Goal: Information Seeking & Learning: Compare options

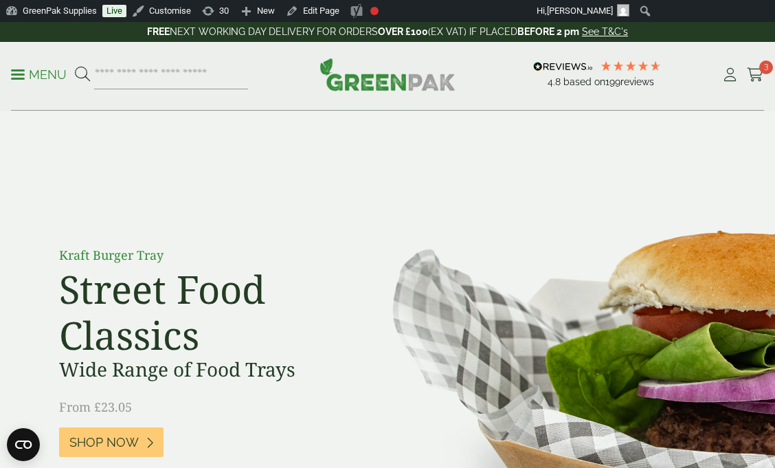
click at [49, 71] on p "Menu" at bounding box center [39, 75] width 56 height 16
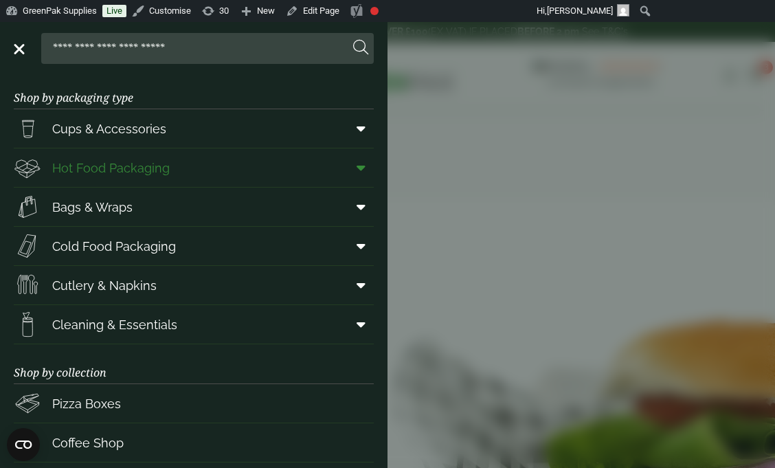
click at [359, 169] on icon at bounding box center [361, 168] width 9 height 14
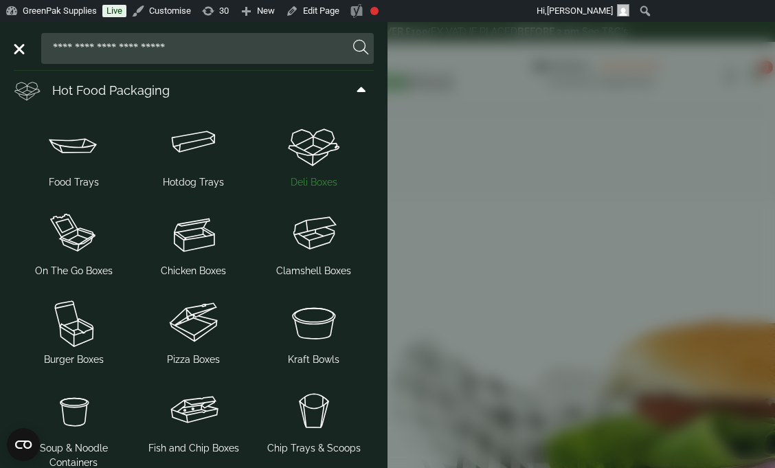
scroll to position [80, 0]
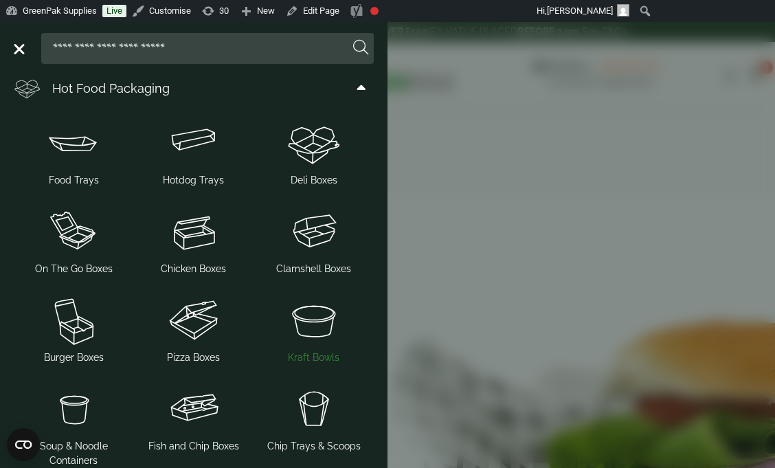
click at [314, 353] on span "Kraft Bowls" at bounding box center [314, 357] width 52 height 14
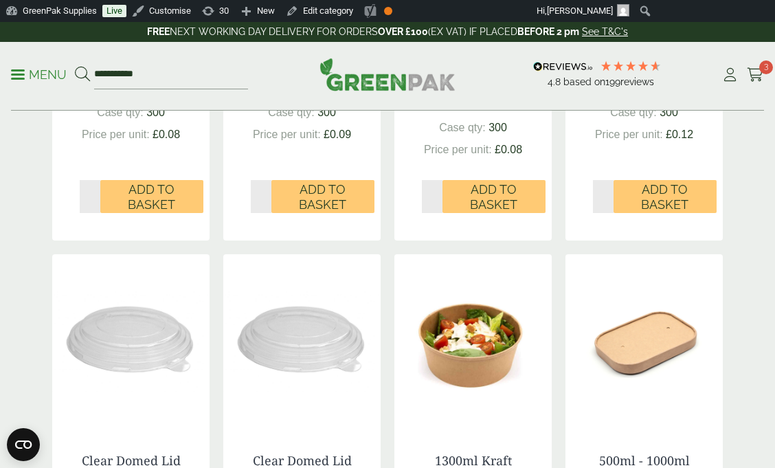
scroll to position [621, 0]
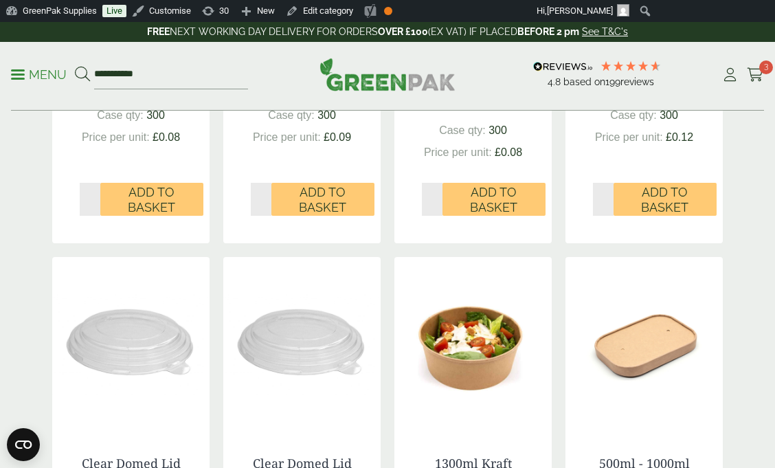
click at [48, 76] on p "Menu" at bounding box center [39, 75] width 56 height 16
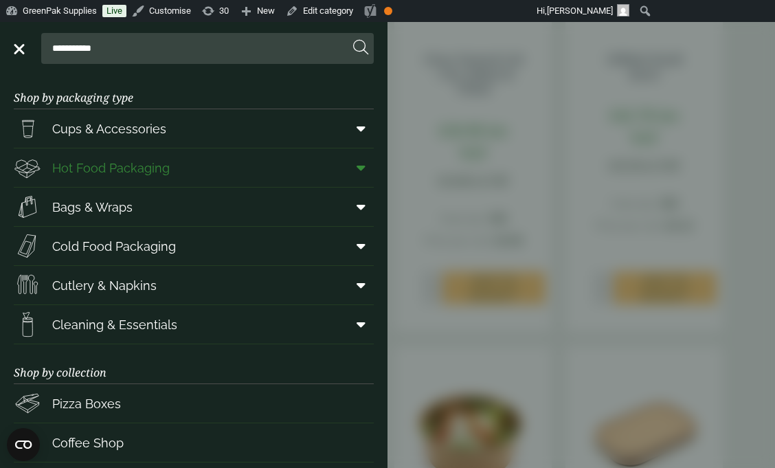
click at [353, 168] on span at bounding box center [358, 168] width 31 height 26
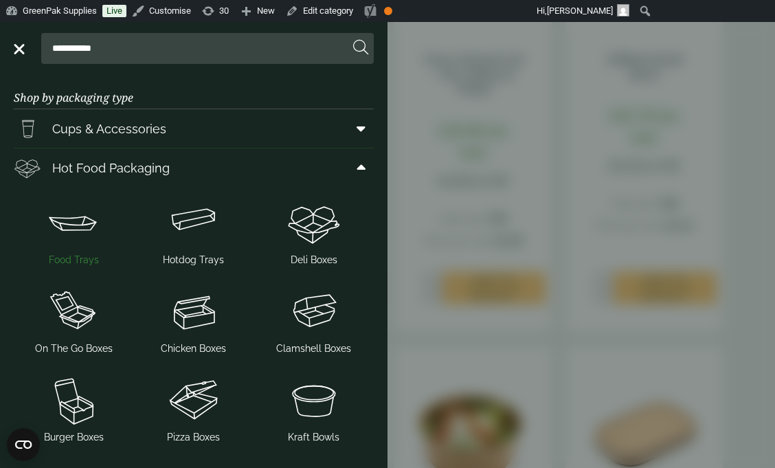
click at [84, 255] on span "Food Trays" at bounding box center [74, 260] width 50 height 14
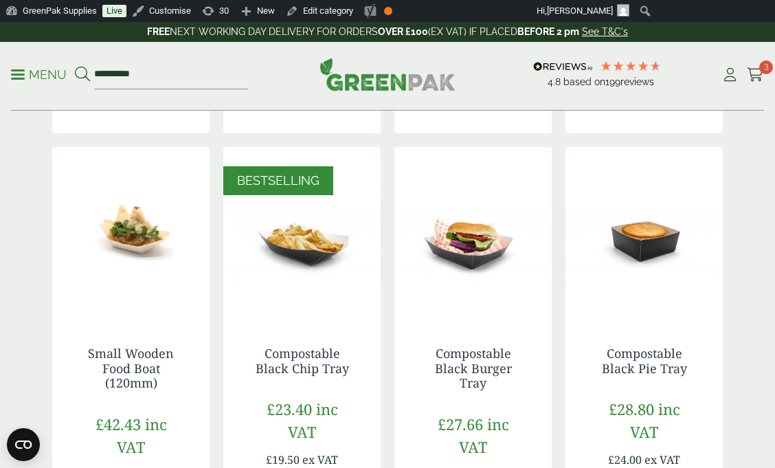
scroll to position [814, 0]
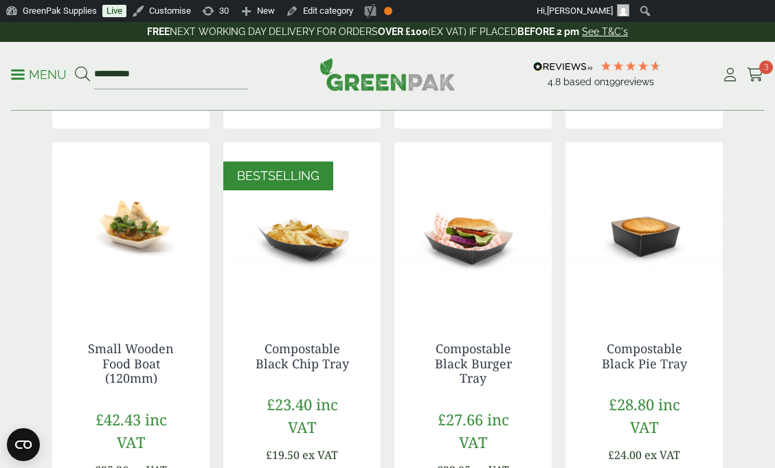
click at [322, 289] on img at bounding box center [301, 228] width 157 height 172
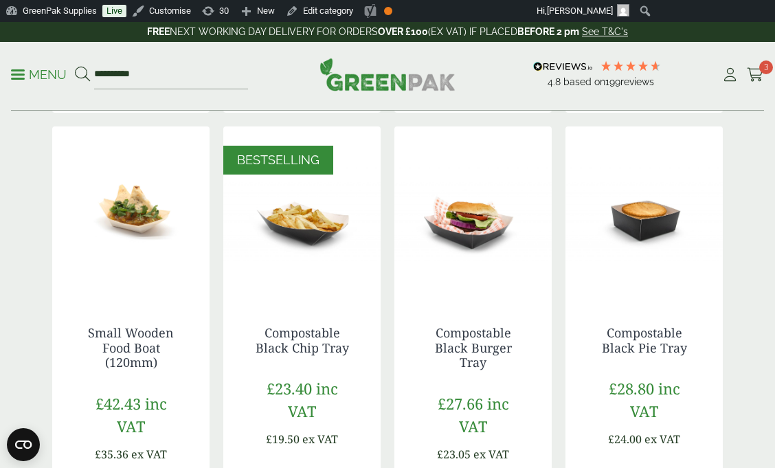
scroll to position [831, 0]
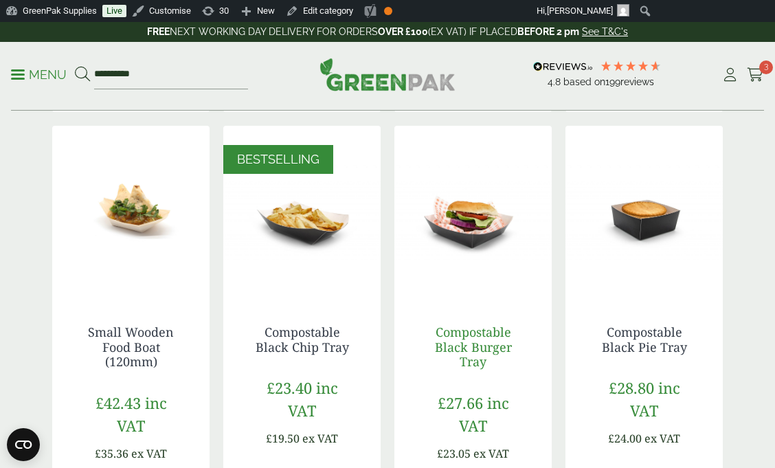
click at [479, 348] on link "Compostable Black Burger Tray" at bounding box center [473, 347] width 77 height 46
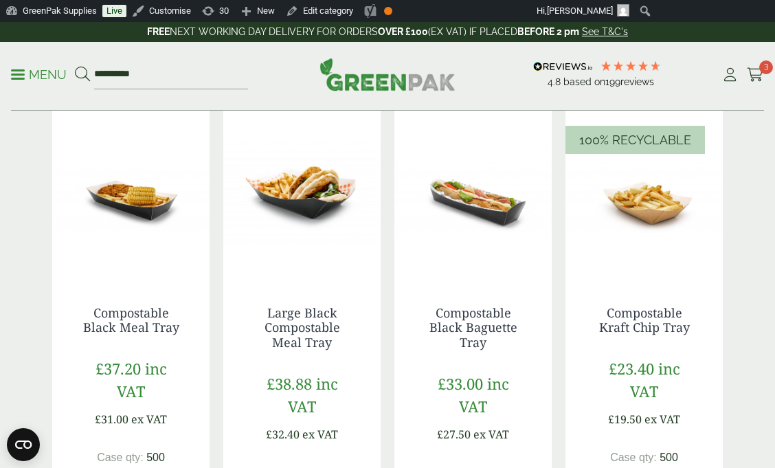
scroll to position [1336, 0]
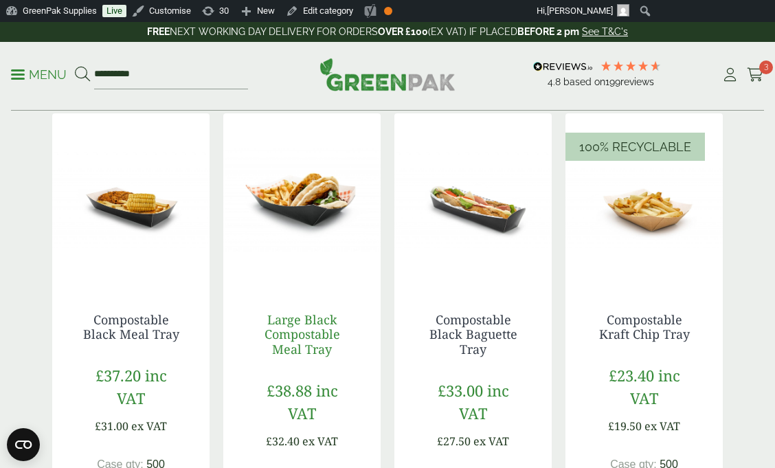
click at [320, 336] on link "Large Black Compostable Meal Tray" at bounding box center [303, 334] width 76 height 46
click at [157, 335] on link "Compostable Black Meal Tray" at bounding box center [131, 327] width 96 height 32
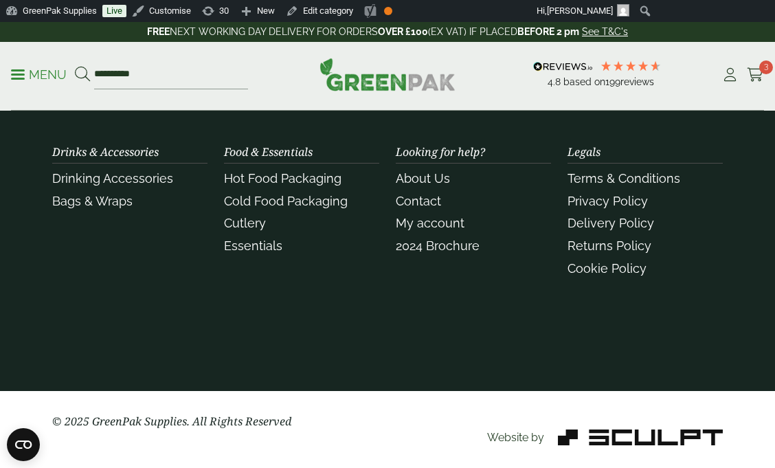
click at [429, 414] on p "© 2025 GreenPak Supplies. All Rights Reserved" at bounding box center [387, 421] width 671 height 16
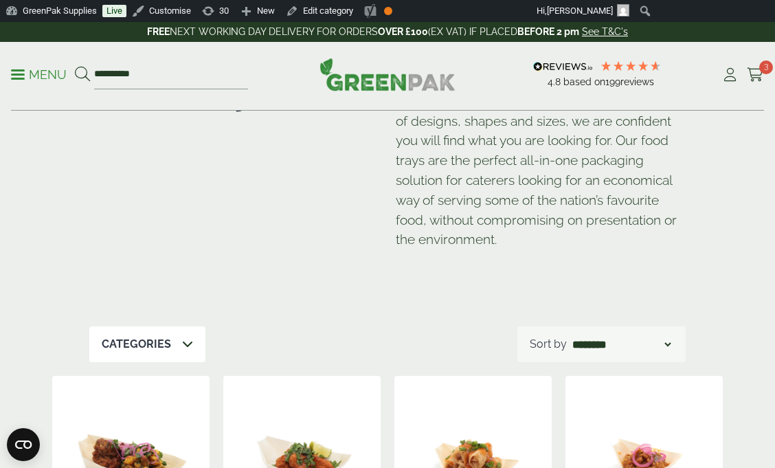
scroll to position [82, 0]
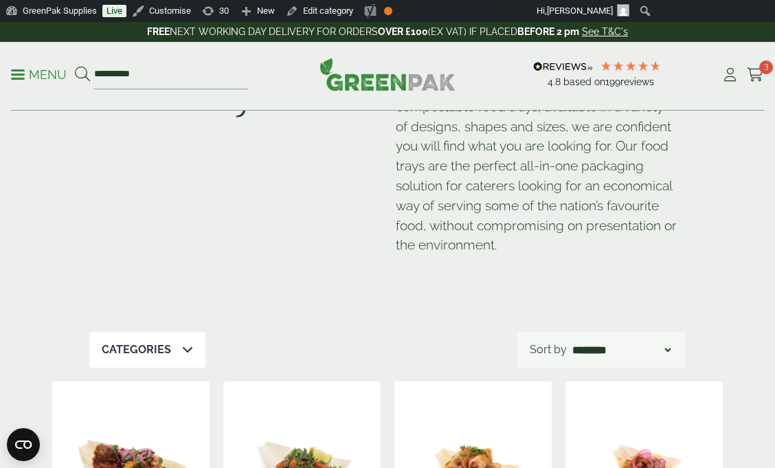
click at [43, 73] on p "Menu" at bounding box center [39, 75] width 56 height 16
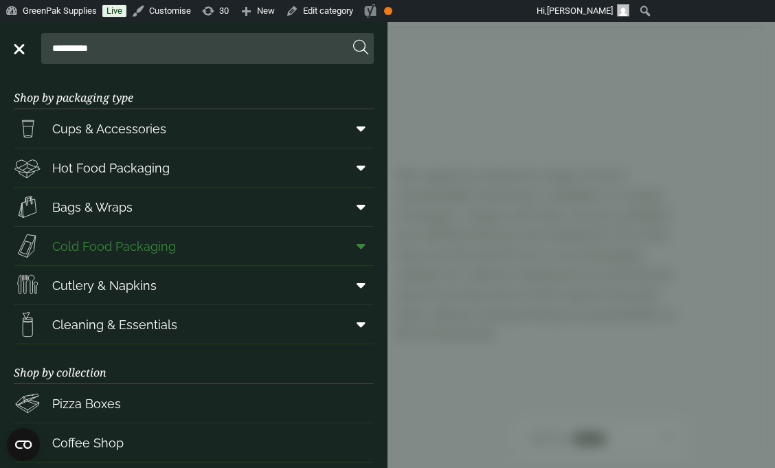
click at [364, 248] on icon at bounding box center [361, 246] width 9 height 14
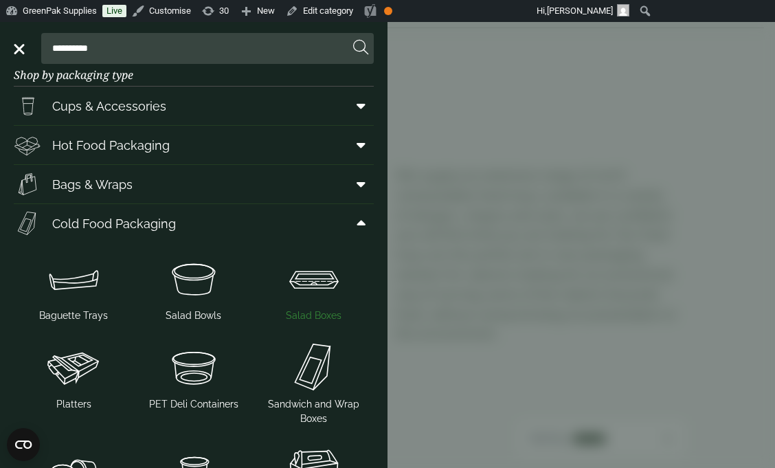
scroll to position [29, 0]
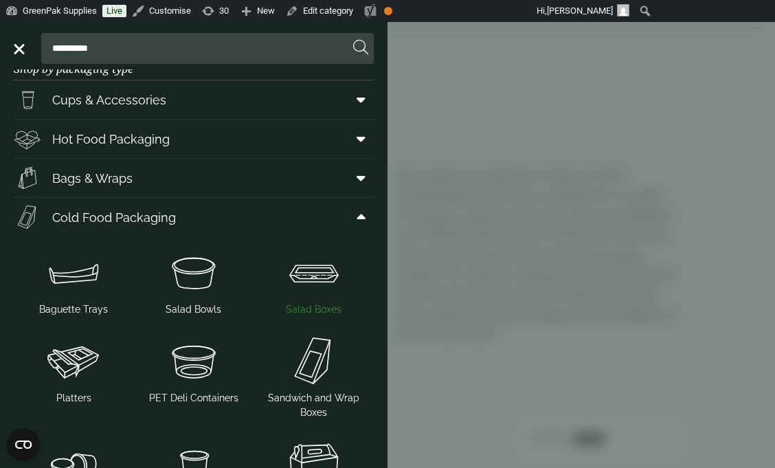
click at [317, 279] on img at bounding box center [313, 272] width 109 height 55
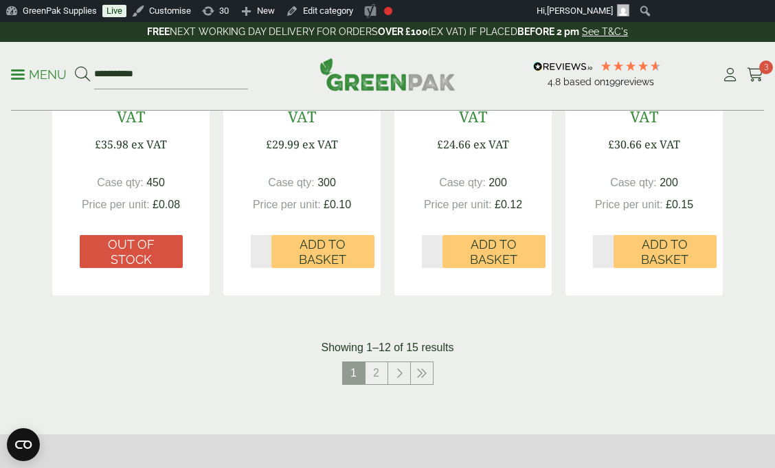
scroll to position [1585, 0]
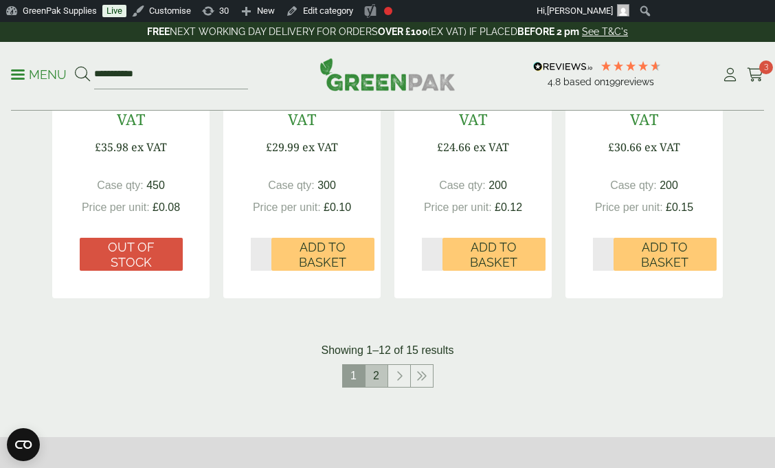
click at [377, 378] on link "2" at bounding box center [377, 376] width 22 height 22
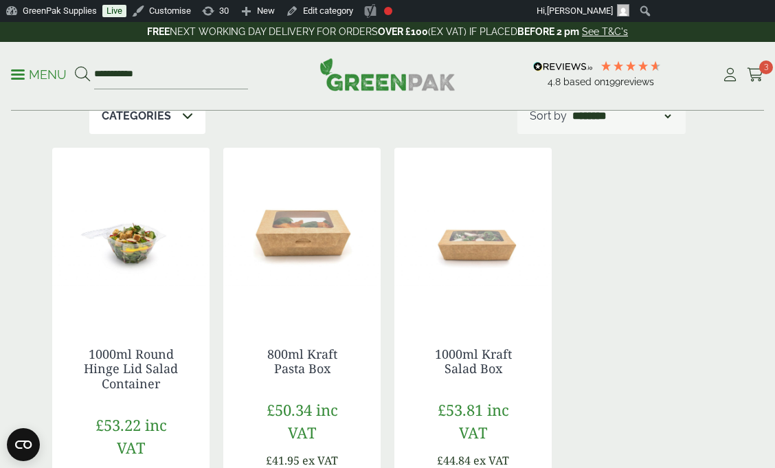
scroll to position [256, 0]
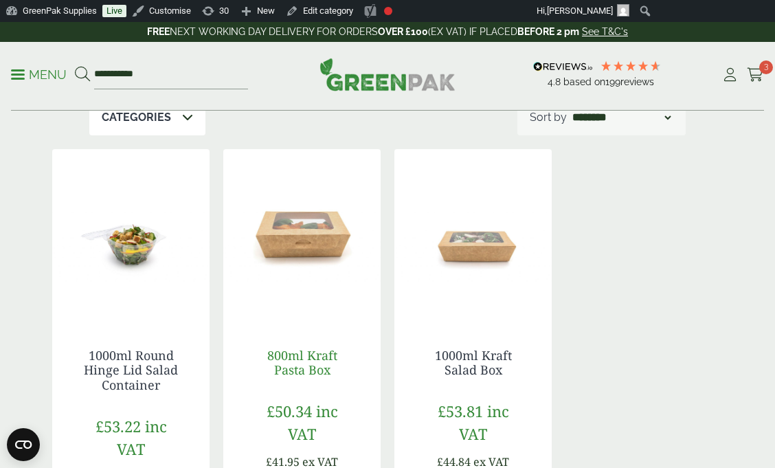
click at [315, 357] on link "800ml Kraft Pasta Box" at bounding box center [302, 363] width 70 height 32
click at [478, 256] on img at bounding box center [472, 235] width 157 height 172
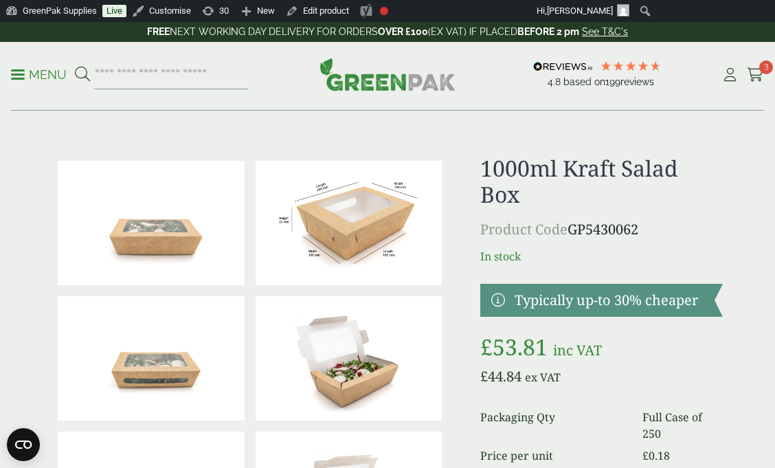
click at [45, 69] on p "Menu" at bounding box center [39, 75] width 56 height 16
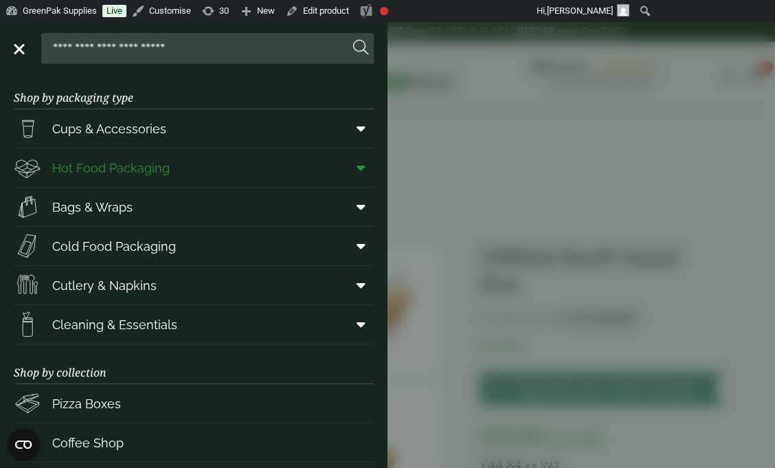
click at [362, 166] on icon at bounding box center [361, 168] width 9 height 14
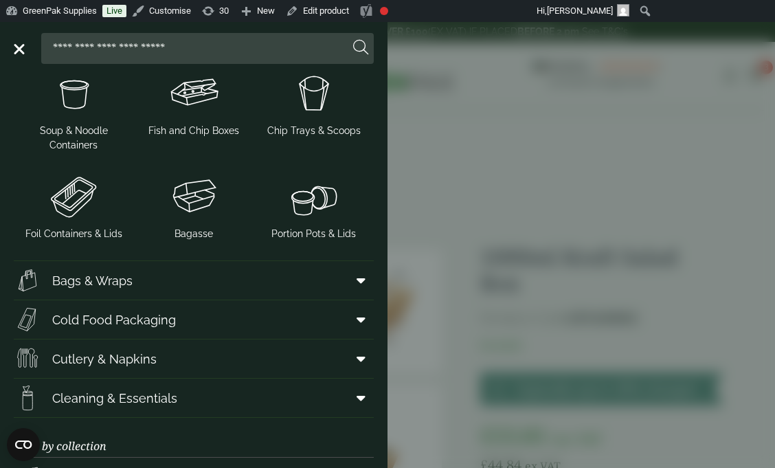
scroll to position [397, 0]
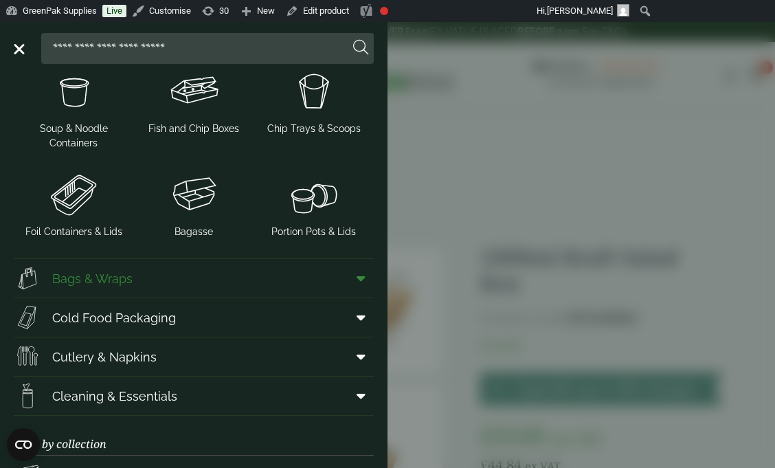
click at [358, 278] on icon at bounding box center [361, 278] width 9 height 14
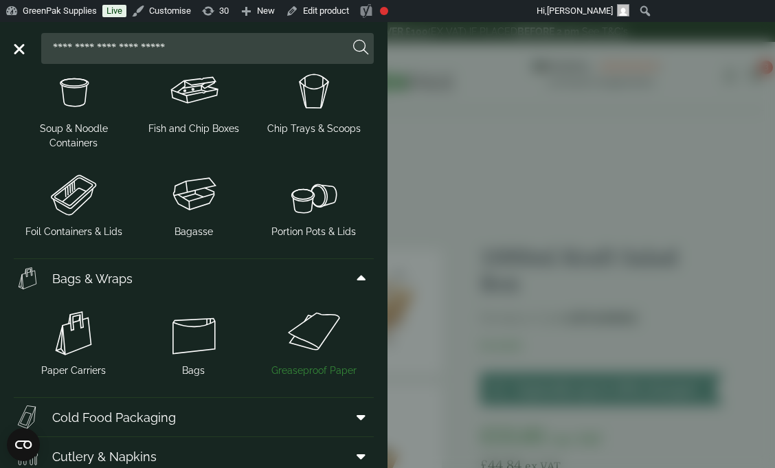
scroll to position [444, 0]
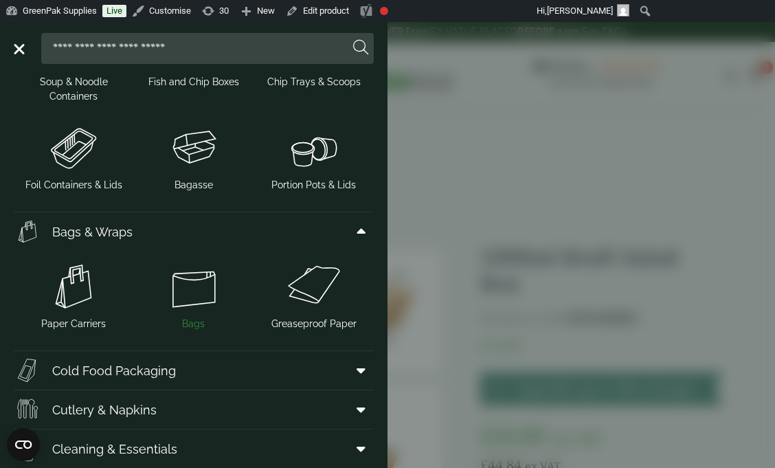
click at [197, 324] on span "Bags" at bounding box center [193, 324] width 23 height 14
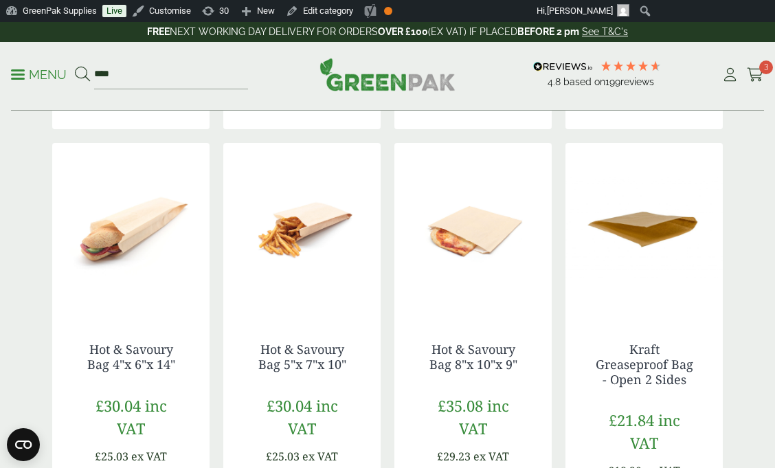
scroll to position [678, 0]
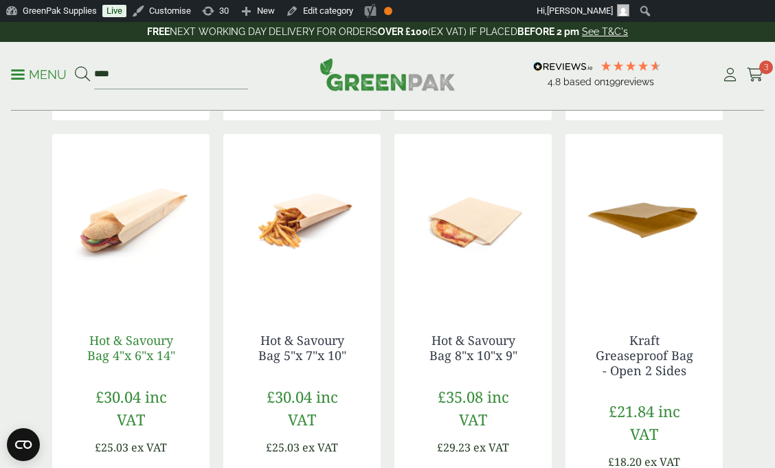
click at [144, 344] on link "Hot & Savoury Bag 4"x 6"x 14"" at bounding box center [131, 348] width 88 height 32
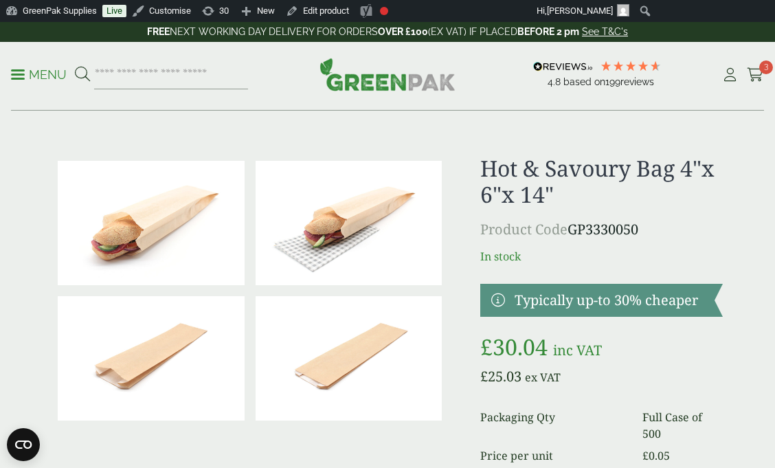
click at [161, 364] on img at bounding box center [151, 358] width 187 height 124
click at [40, 78] on p "Menu" at bounding box center [39, 75] width 56 height 16
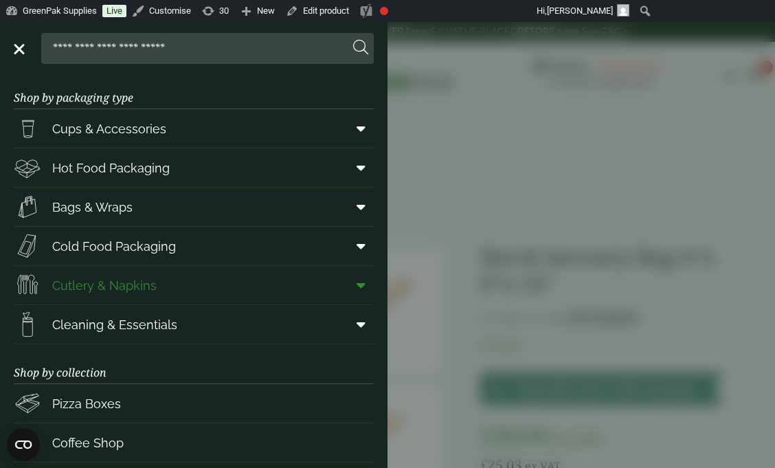
click at [362, 287] on icon at bounding box center [361, 285] width 9 height 14
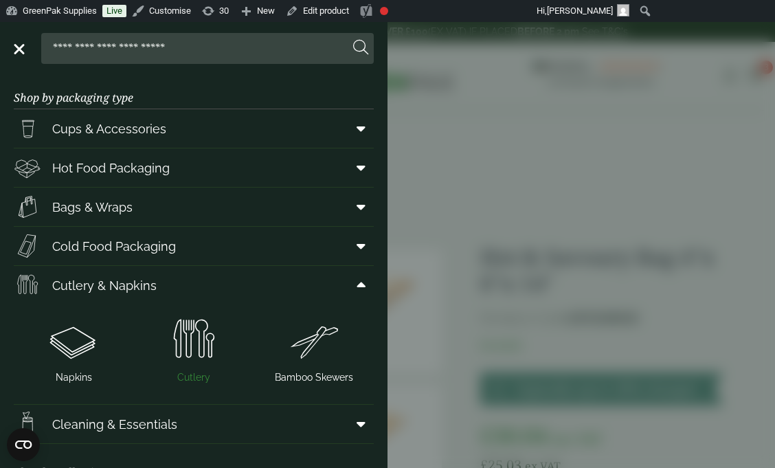
click at [199, 361] on img at bounding box center [193, 340] width 109 height 55
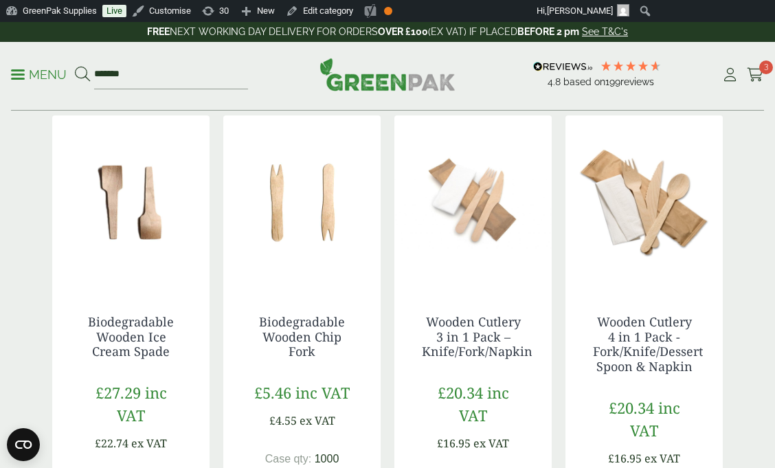
scroll to position [1205, 0]
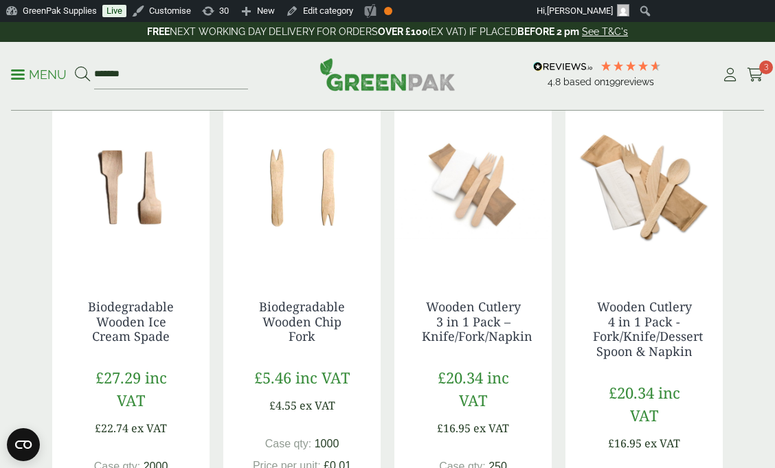
click at [493, 206] on img at bounding box center [472, 186] width 157 height 172
